Goal: Use online tool/utility: Utilize a website feature to perform a specific function

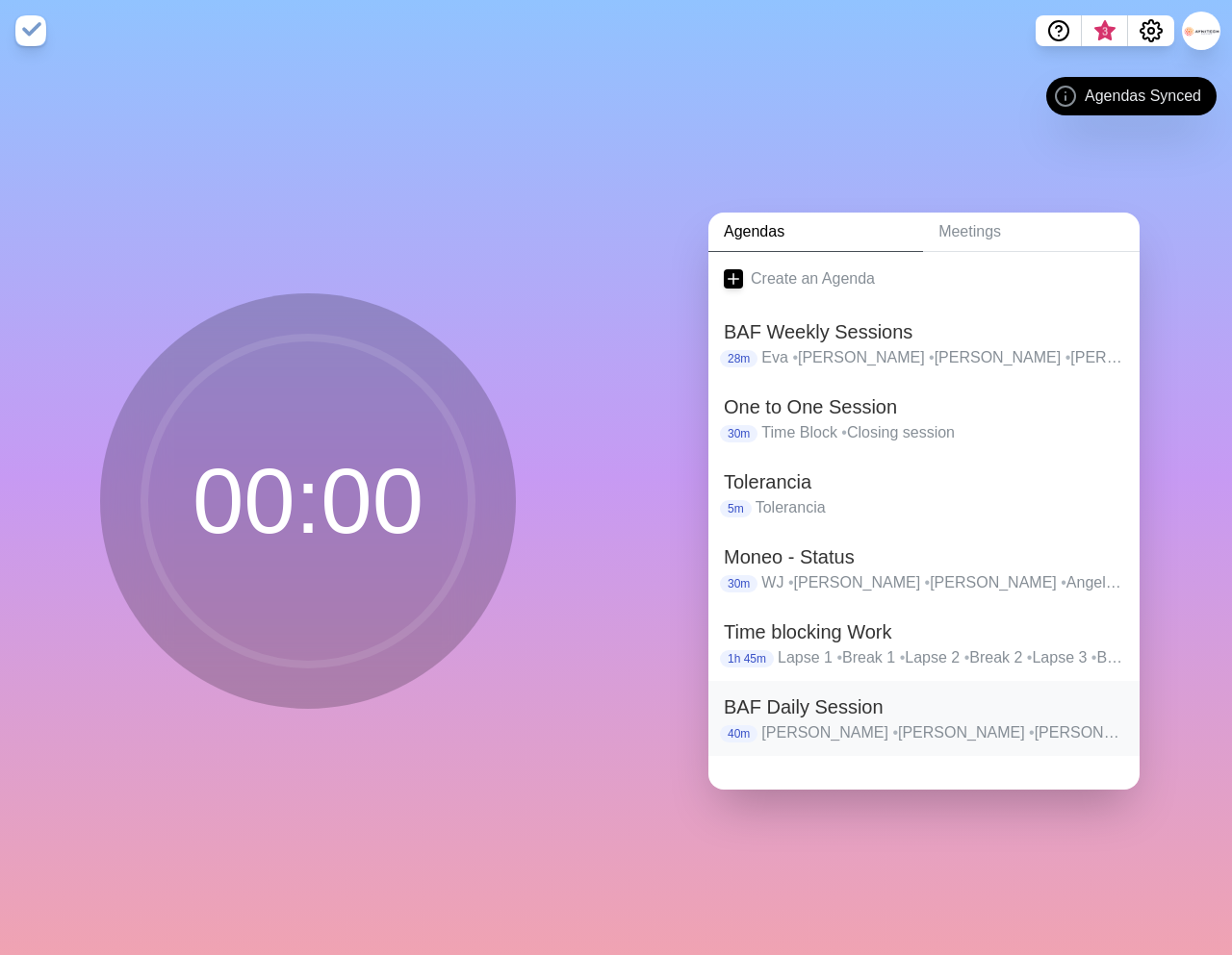
click at [802, 702] on h2 "BAF Daily Session" at bounding box center [923, 706] width 400 height 28
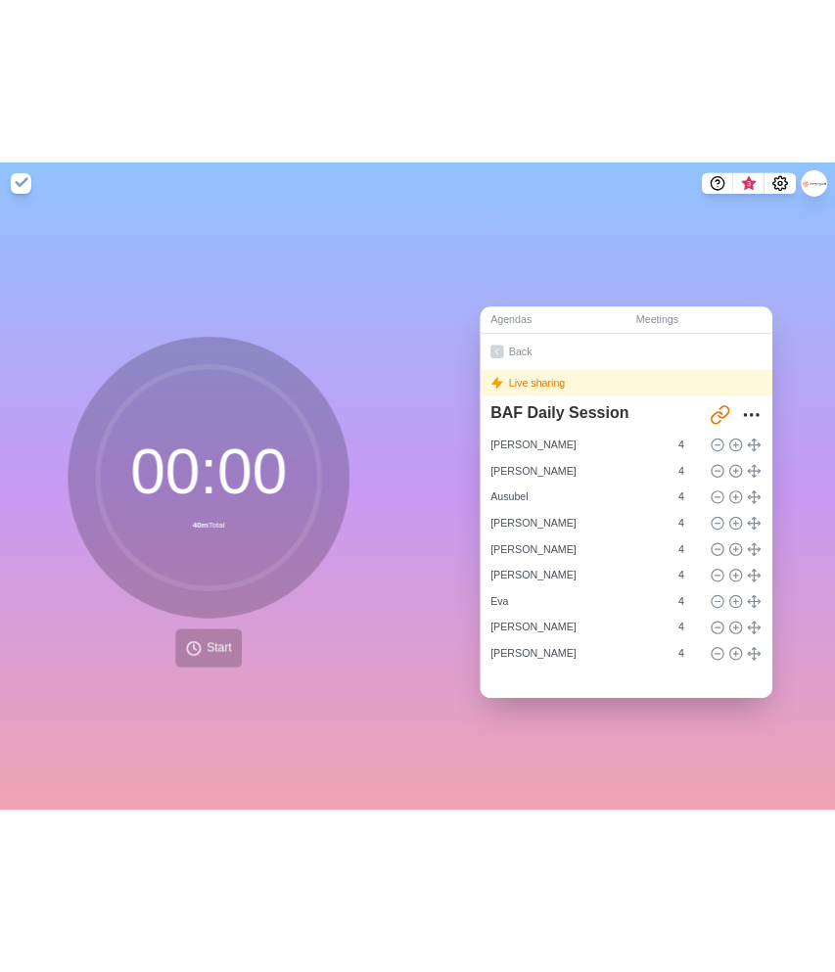
scroll to position [54, 0]
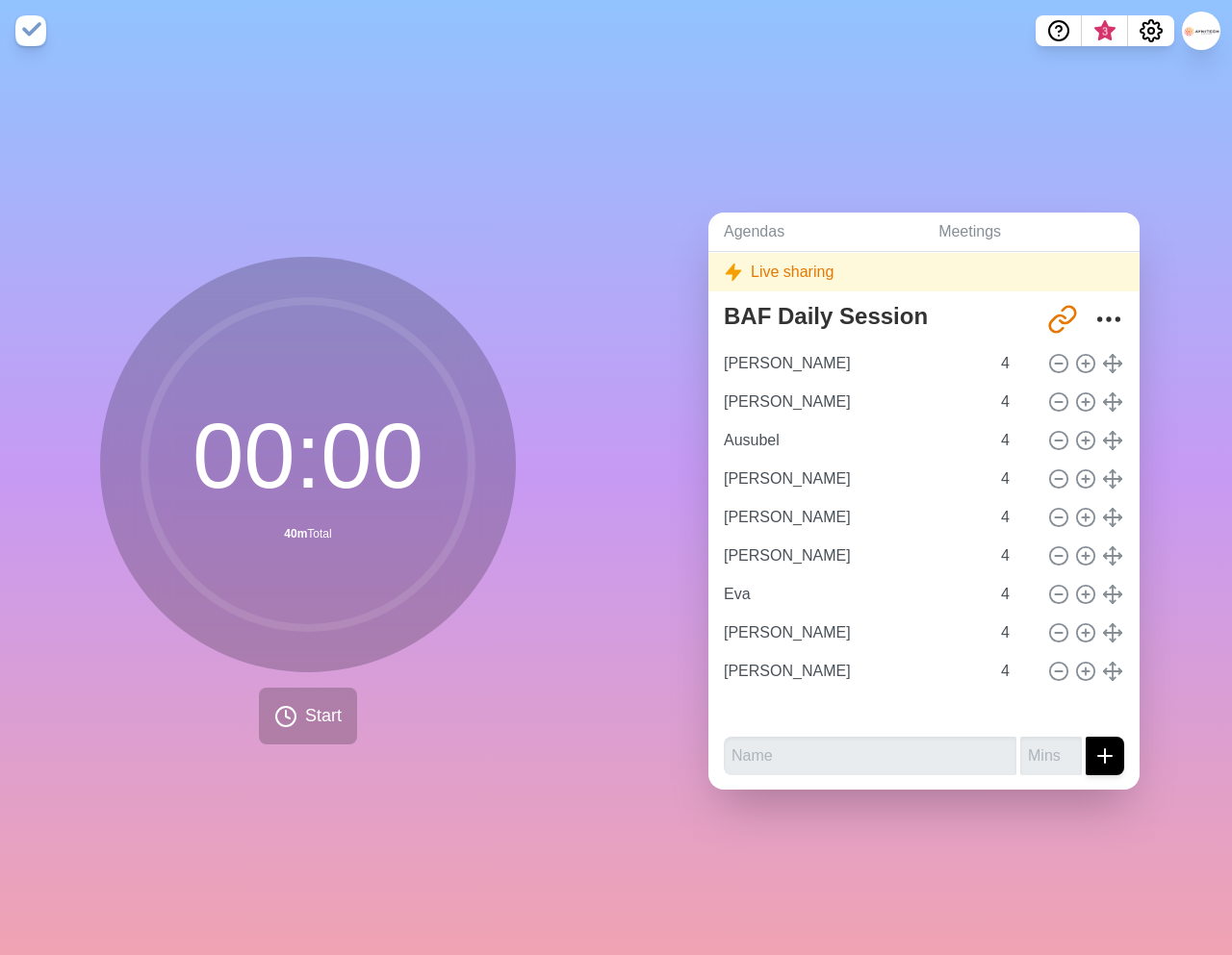
type input "[PERSON_NAME]"
type input "Ausubel"
type input "[PERSON_NAME]"
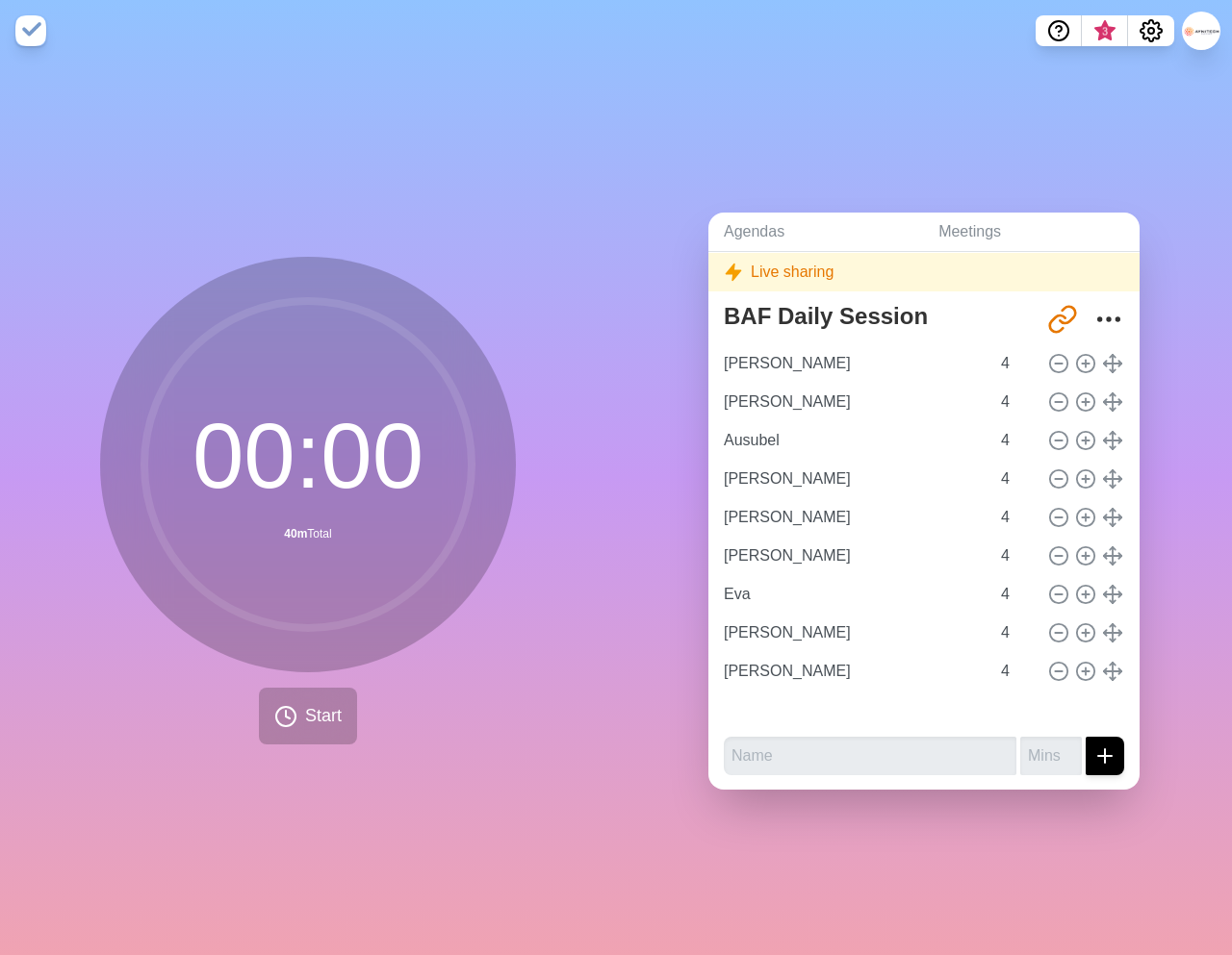
type input "Eva"
type input "[PERSON_NAME]"
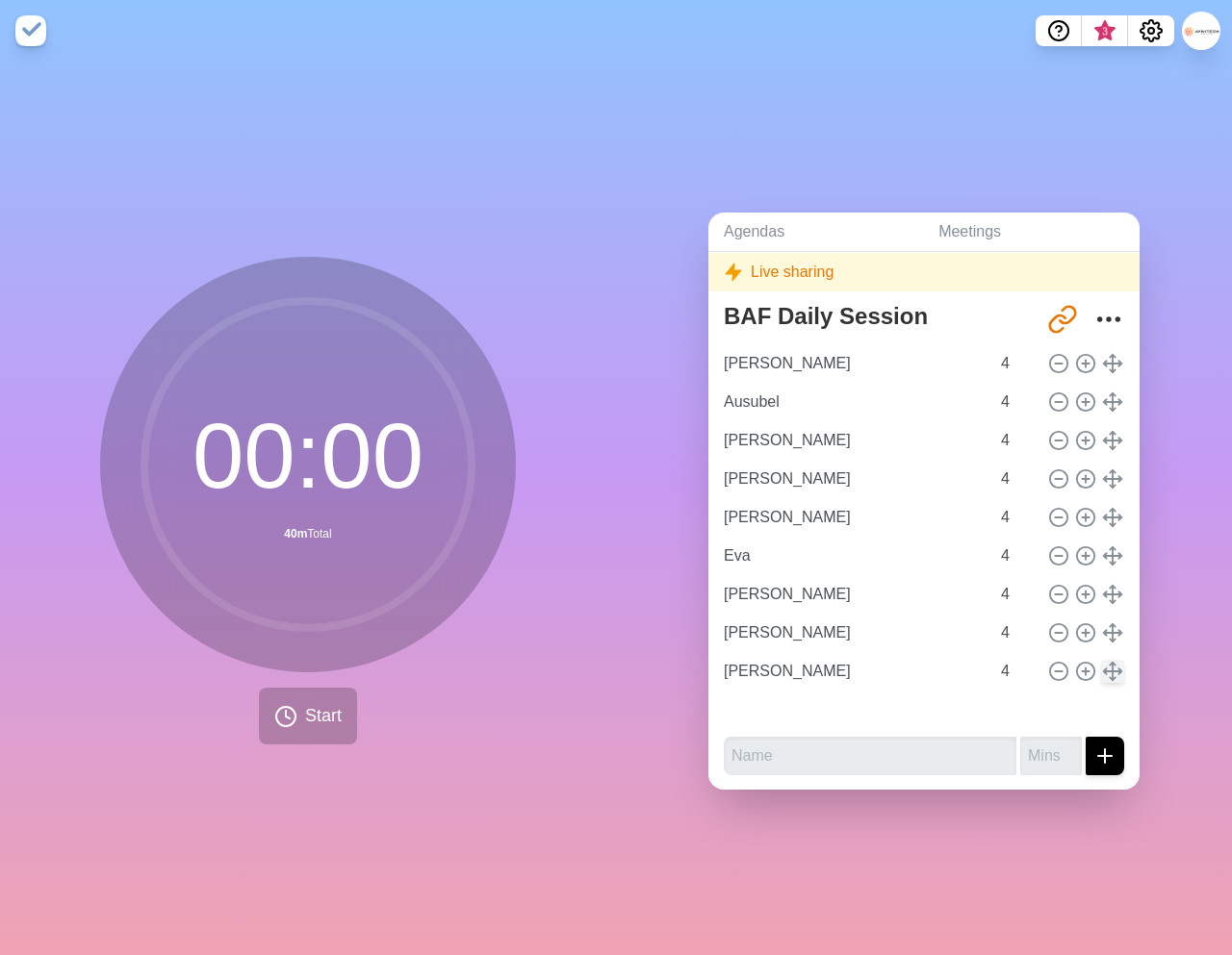
drag, startPoint x: 1111, startPoint y: 419, endPoint x: 1106, endPoint y: 713, distance: 294.0
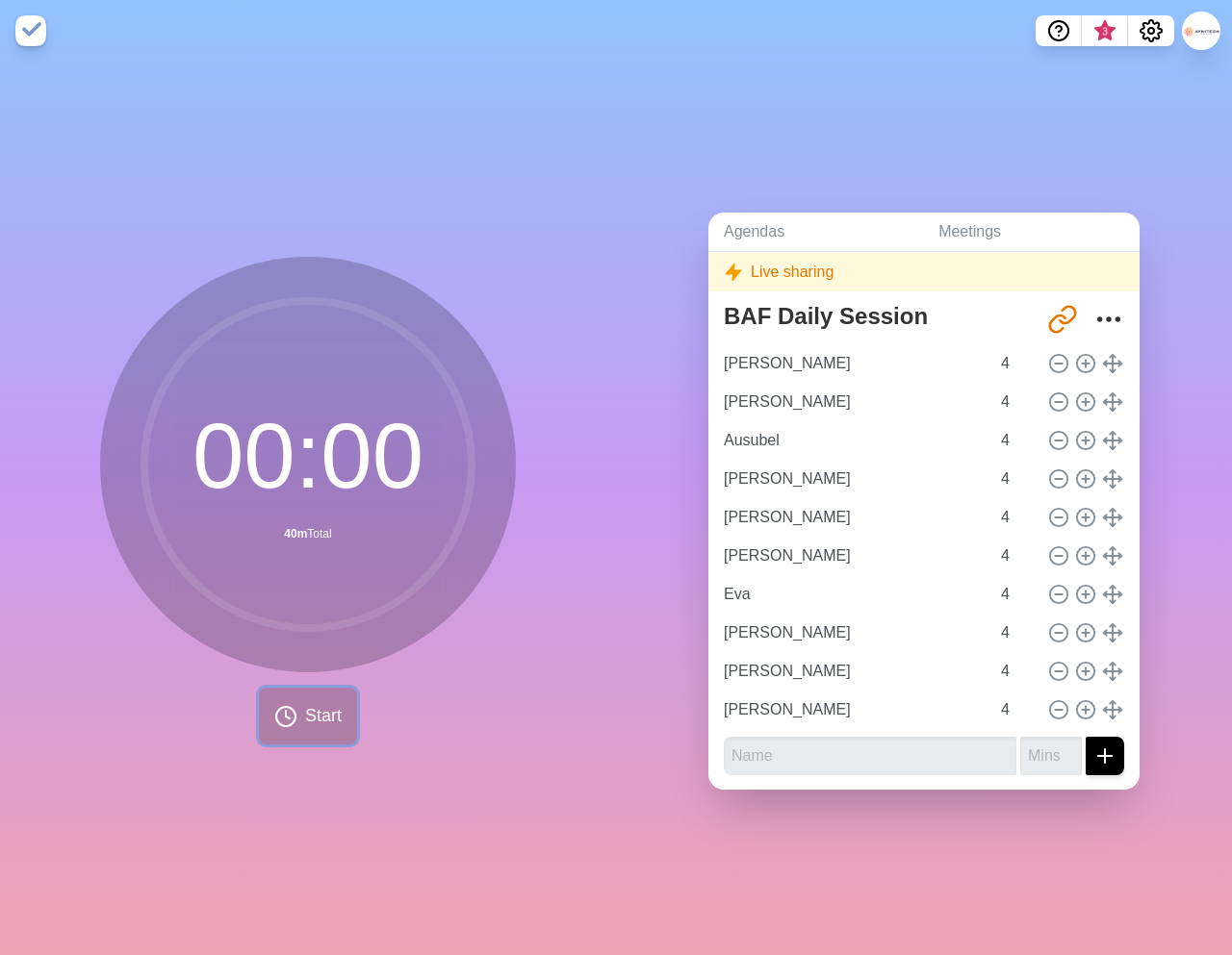
click at [315, 728] on span "Start" at bounding box center [322, 716] width 36 height 26
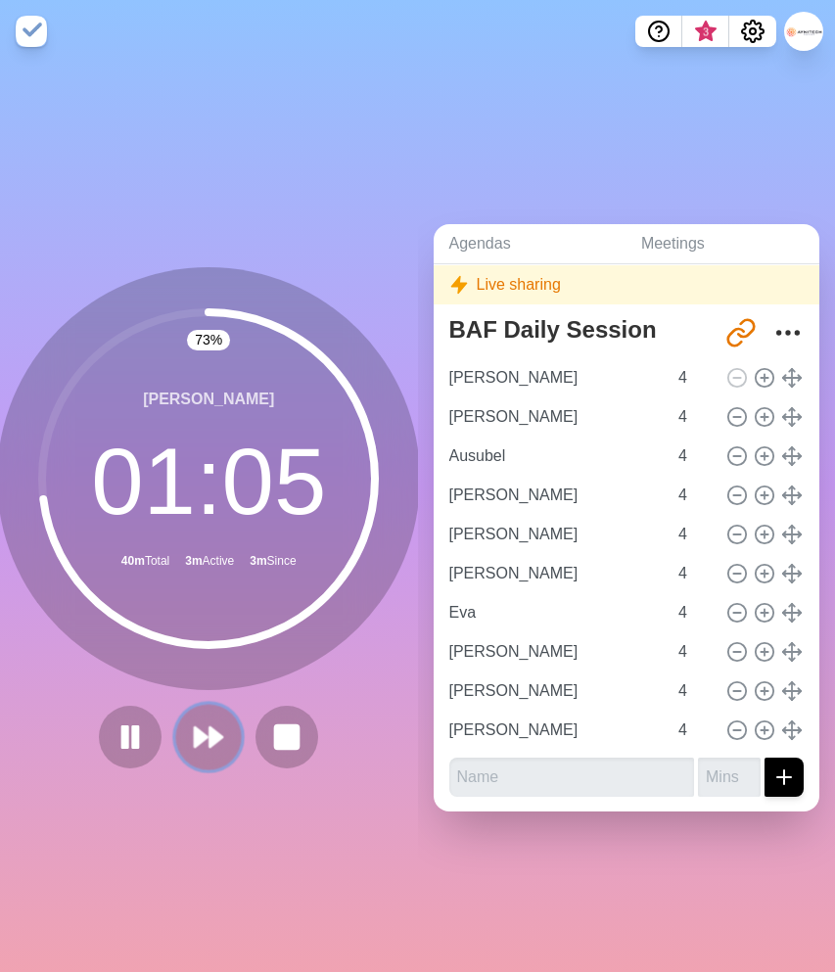
click at [204, 725] on icon at bounding box center [208, 737] width 33 height 33
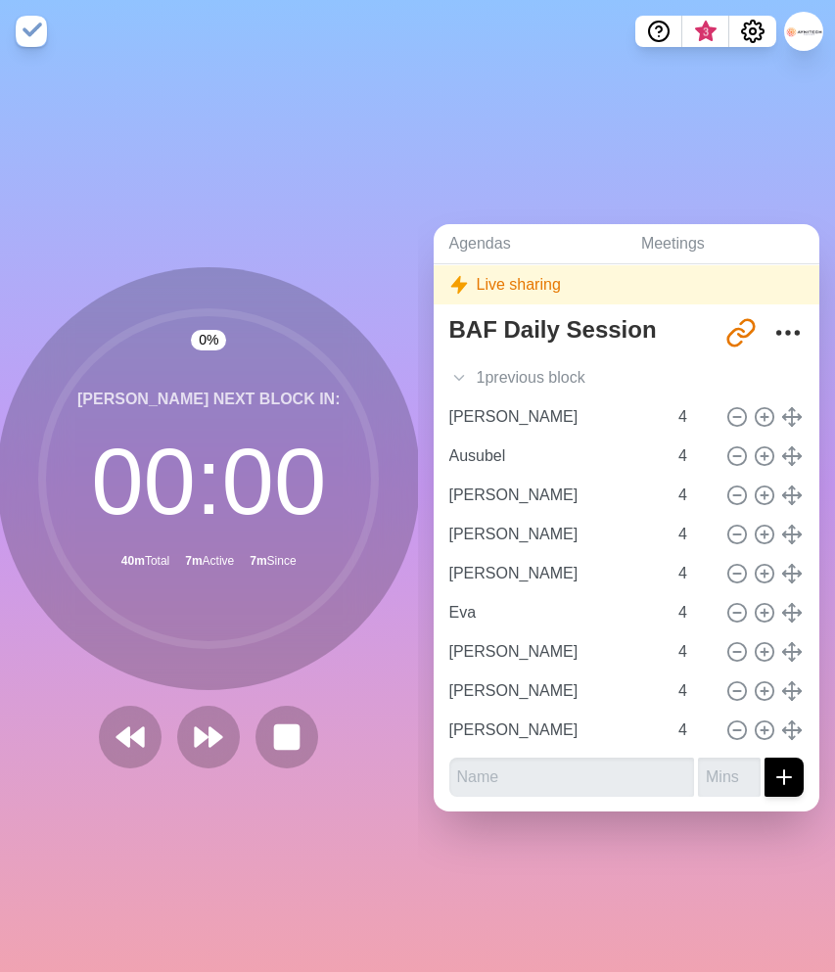
scroll to position [15, 0]
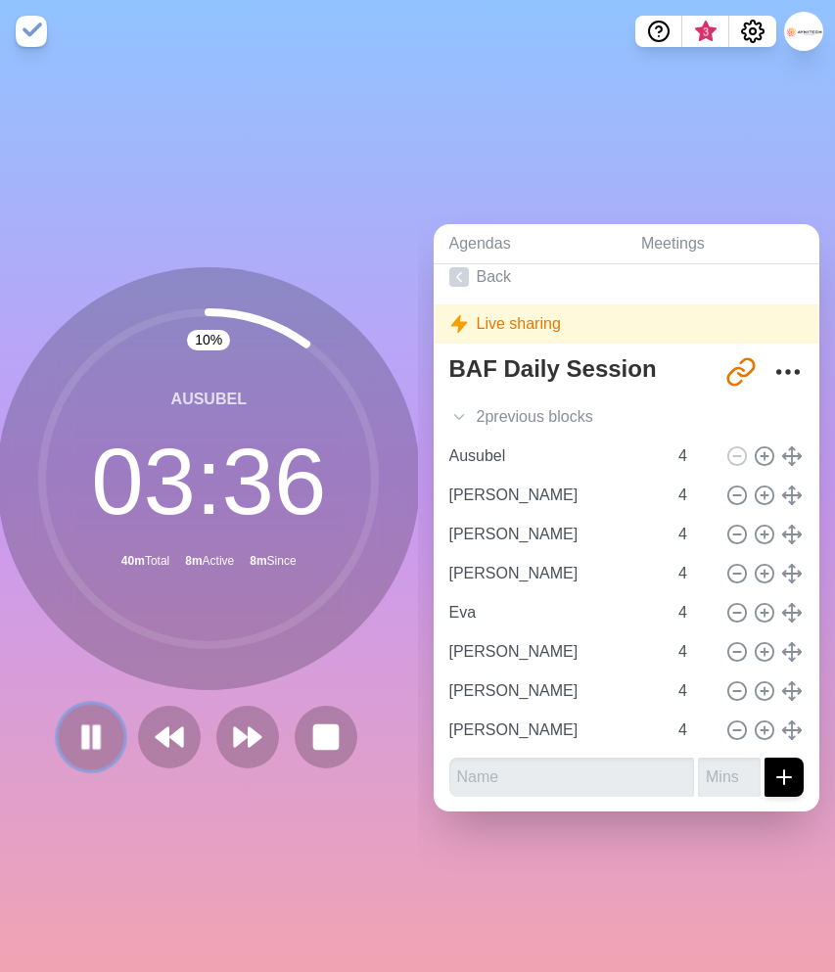
click at [92, 739] on icon at bounding box center [90, 737] width 33 height 33
click at [115, 735] on button at bounding box center [92, 737] width 66 height 66
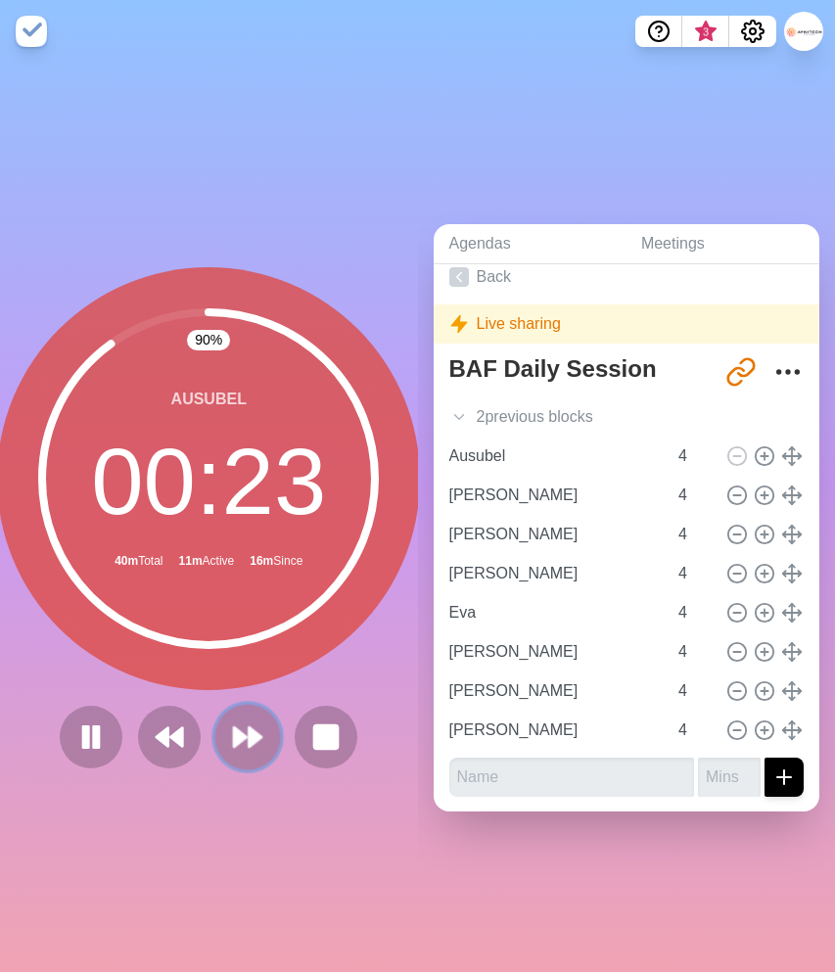
click at [243, 746] on icon at bounding box center [247, 737] width 33 height 33
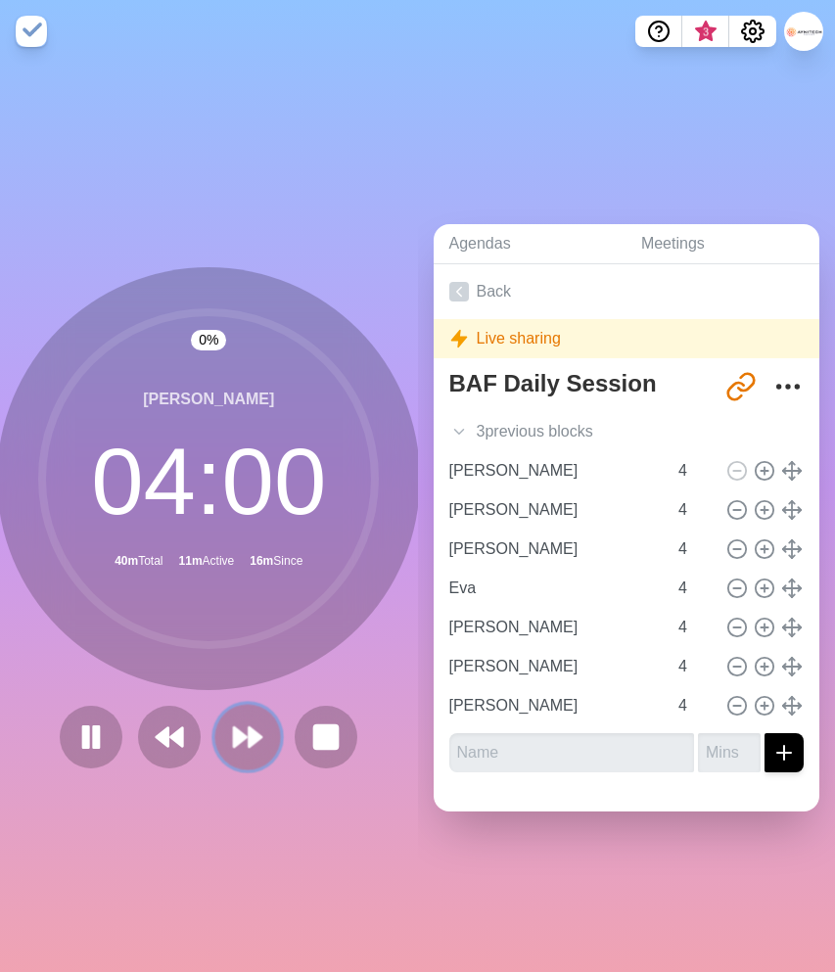
scroll to position [0, 0]
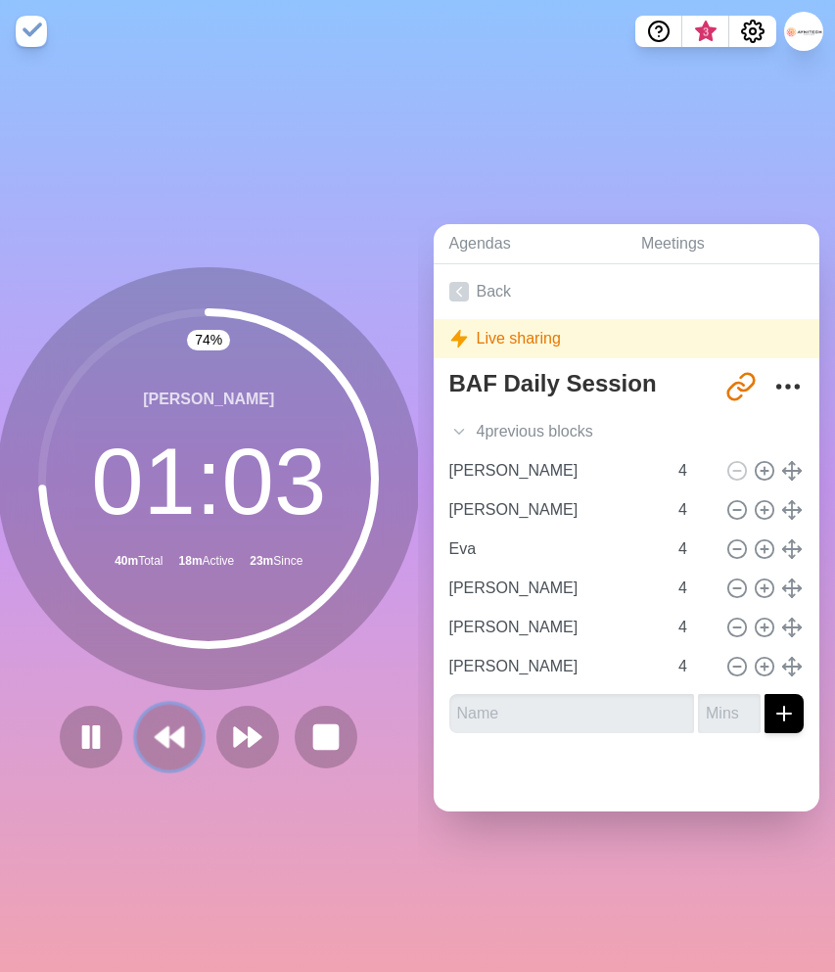
click at [161, 738] on polygon at bounding box center [162, 738] width 13 height 20
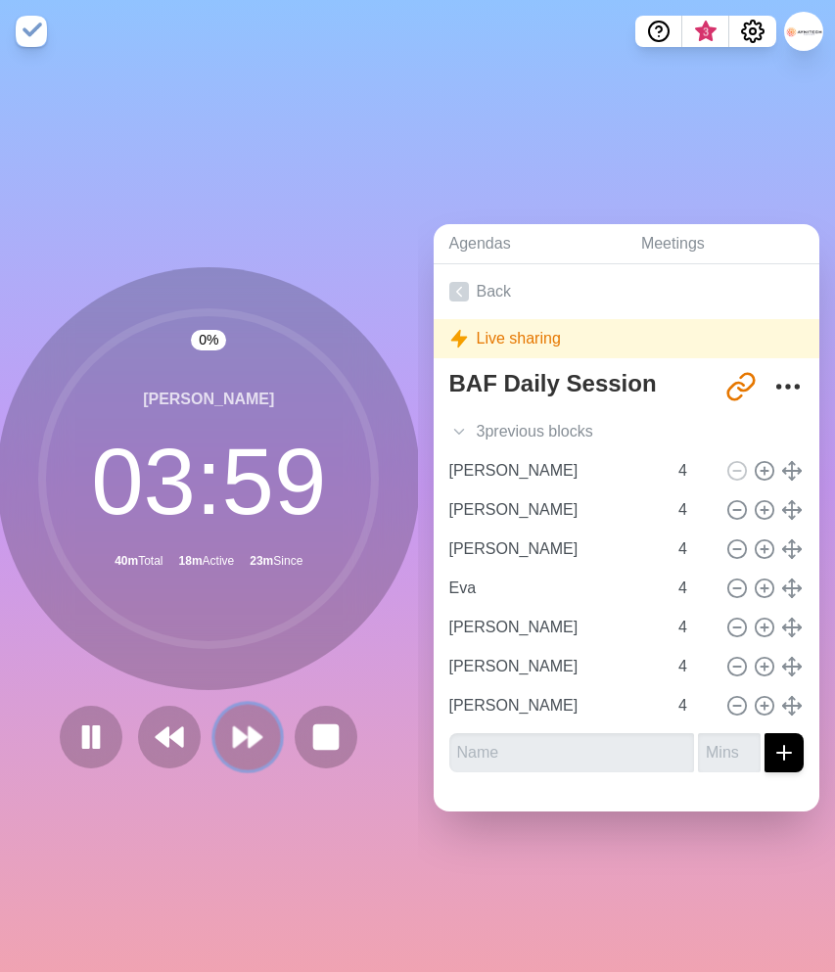
click at [247, 744] on icon at bounding box center [247, 737] width 33 height 33
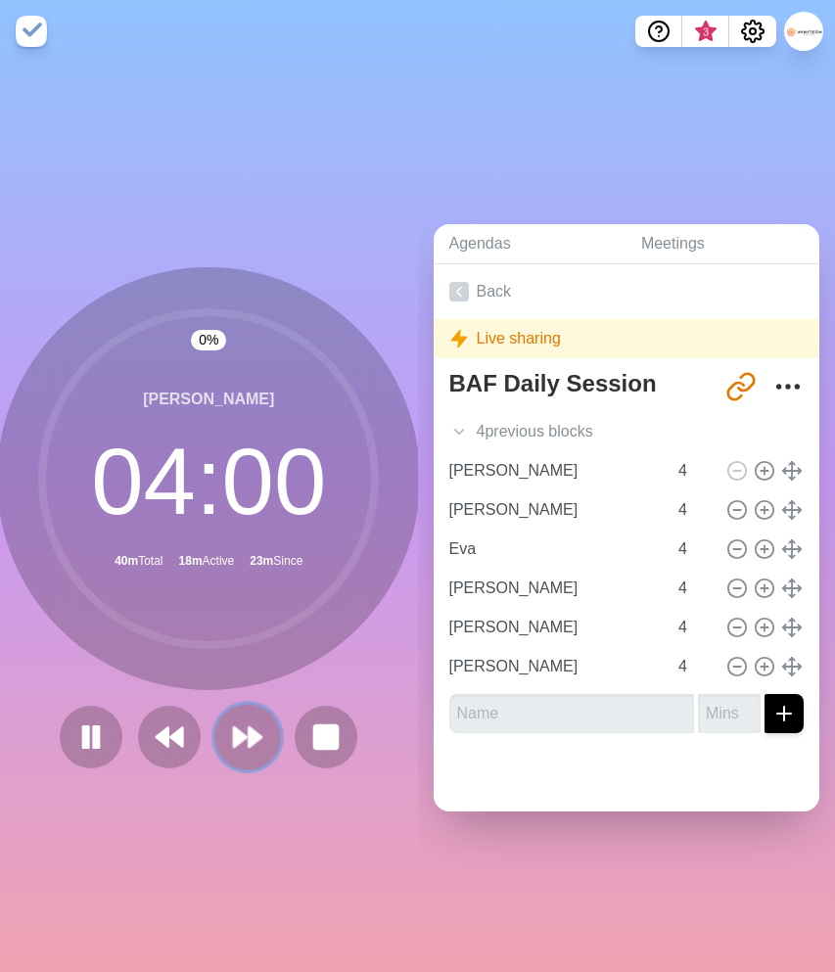
click at [247, 743] on icon at bounding box center [247, 737] width 33 height 33
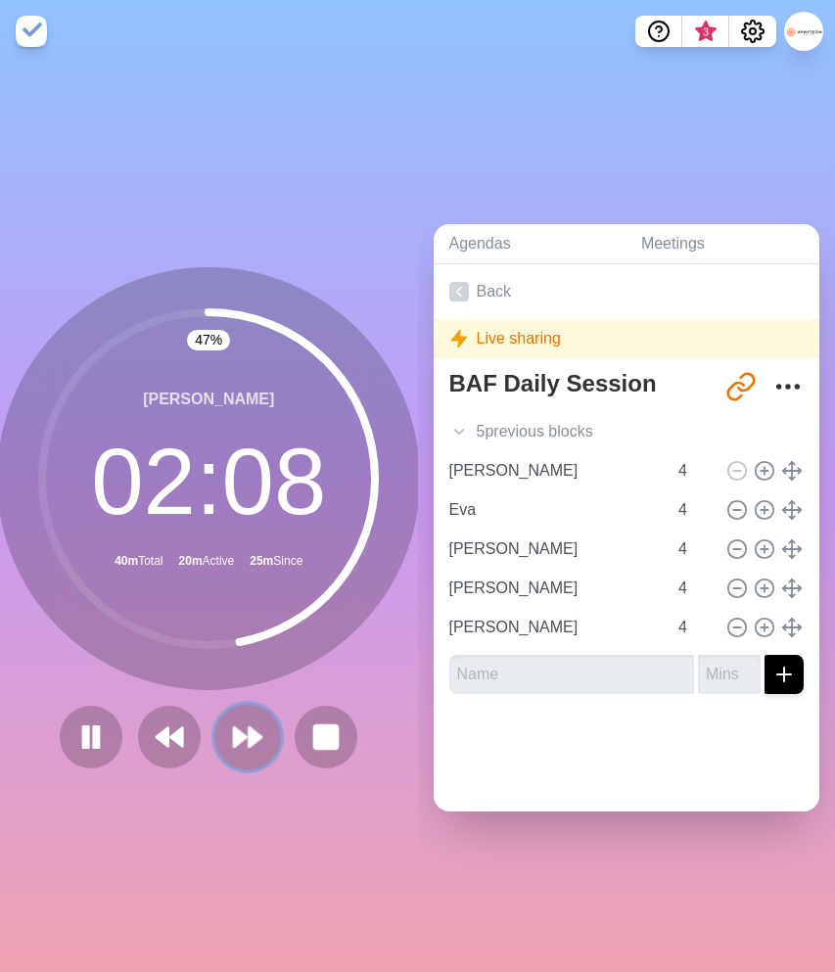
click at [238, 736] on polygon at bounding box center [240, 738] width 13 height 20
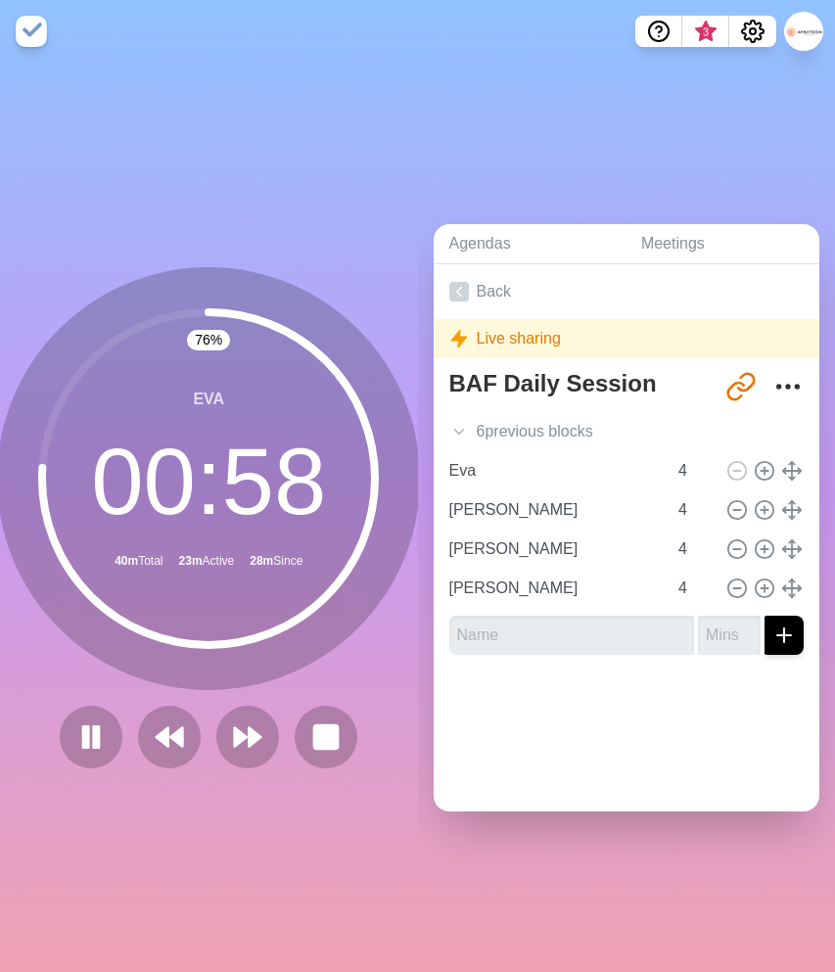
click at [270, 695] on div "76 % Eva 00 : 58 40m Total 23m Active 28m Since" at bounding box center [208, 517] width 423 height 501
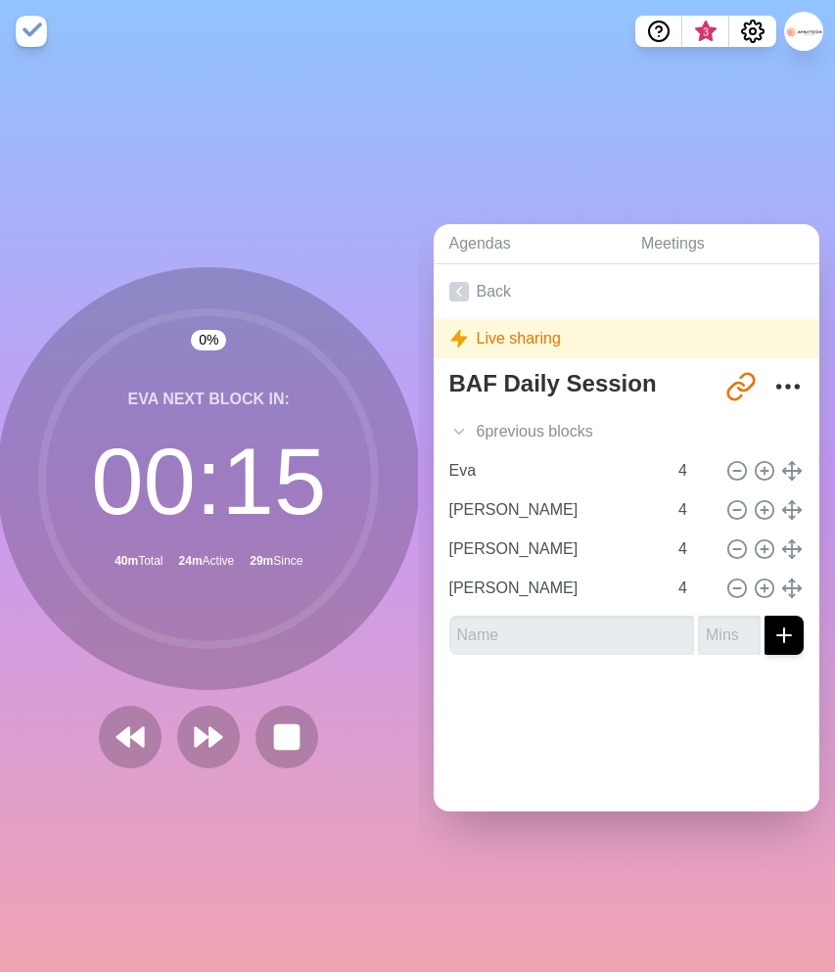
drag, startPoint x: 81, startPoint y: 750, endPoint x: 79, endPoint y: 813, distance: 62.7
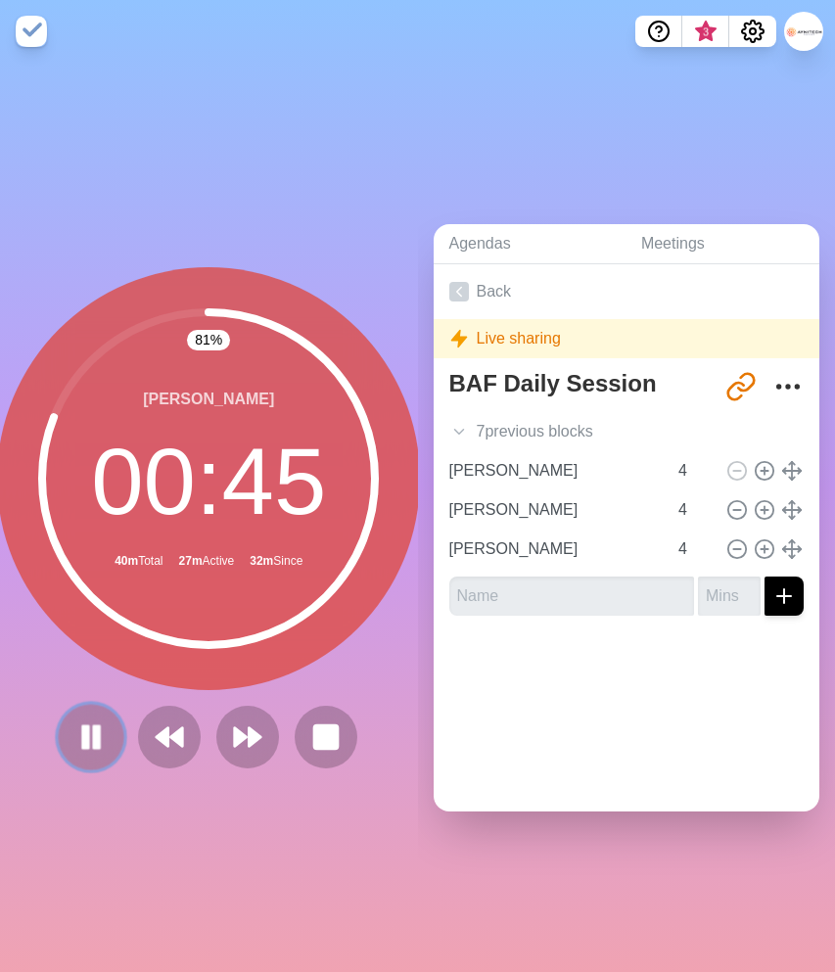
click at [96, 735] on rect at bounding box center [97, 737] width 6 height 22
click at [253, 745] on polygon at bounding box center [256, 738] width 13 height 20
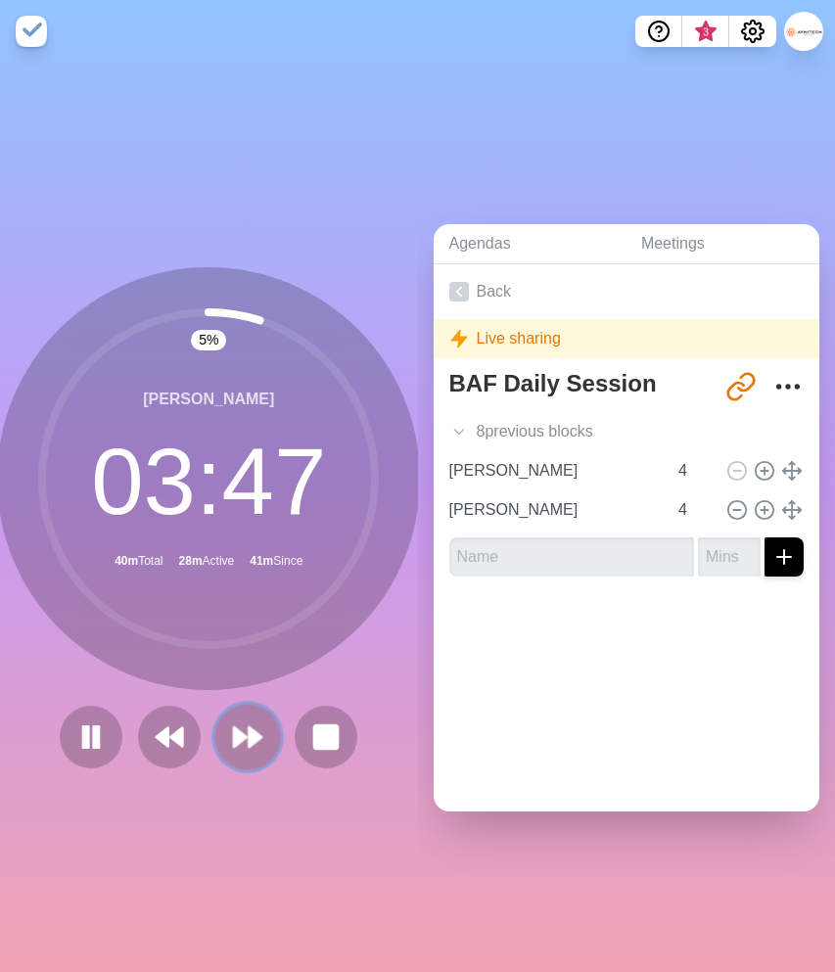
click at [252, 747] on icon at bounding box center [247, 737] width 33 height 33
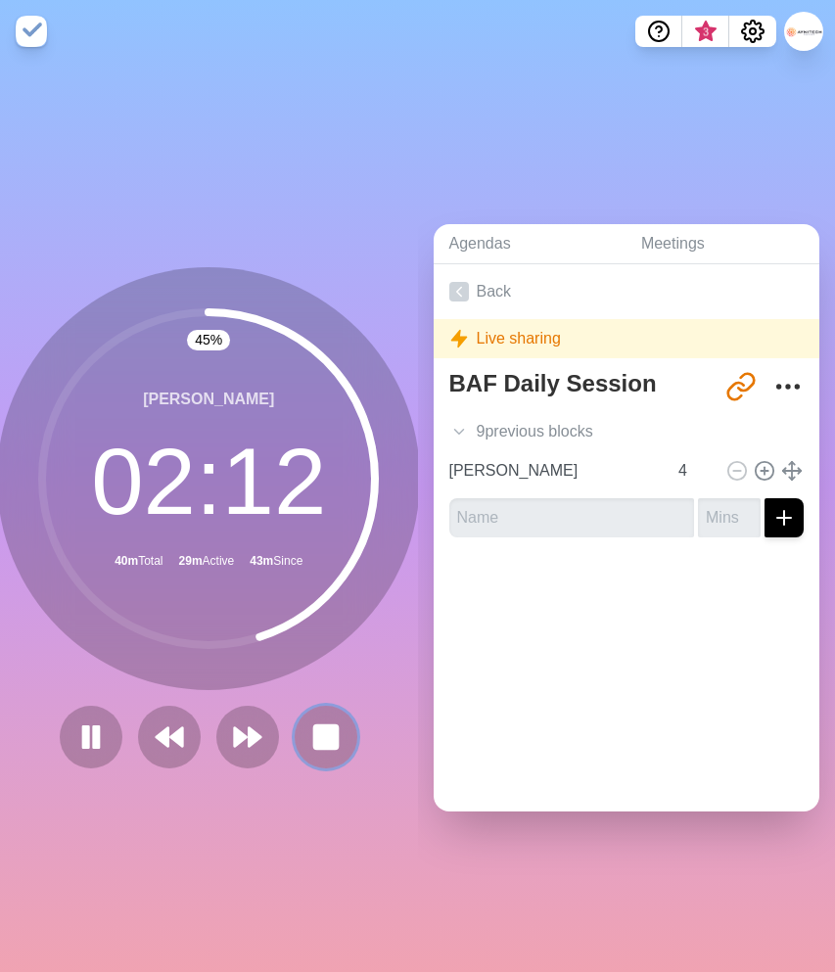
click at [323, 743] on rect at bounding box center [326, 738] width 24 height 24
